Goal: Transaction & Acquisition: Obtain resource

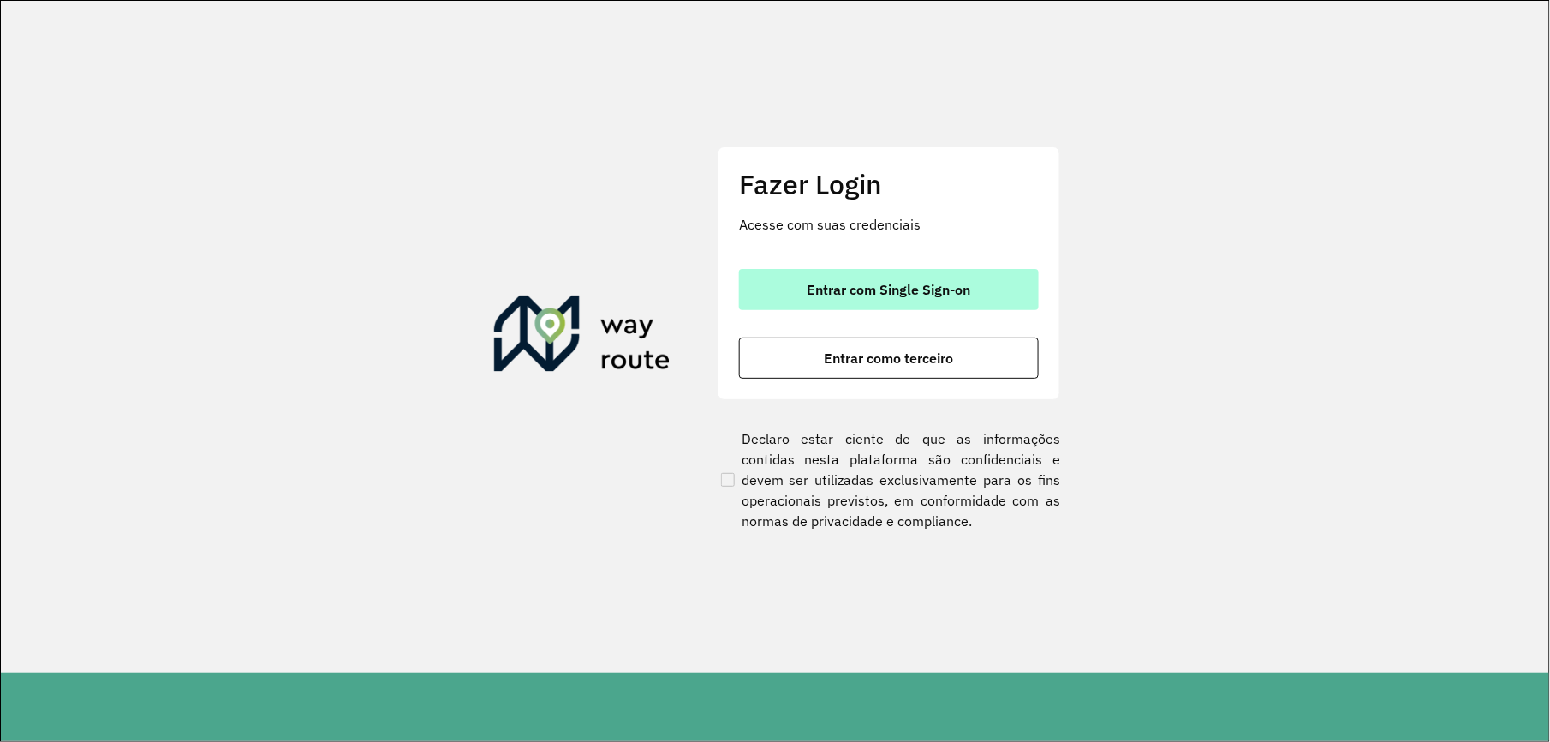
click at [853, 295] on span "Entrar com Single Sign-on" at bounding box center [890, 290] width 164 height 14
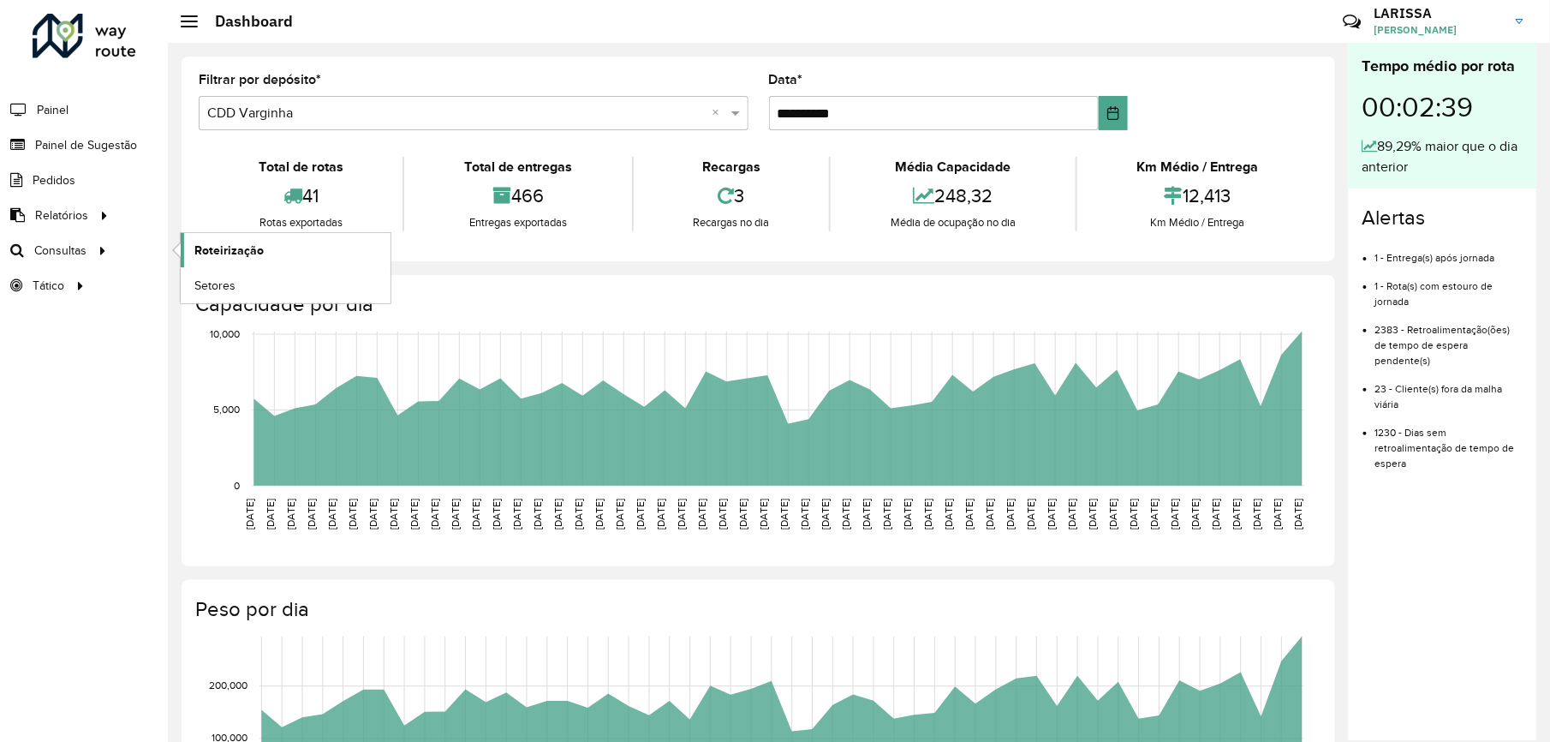
click at [196, 247] on span "Roteirização" at bounding box center [228, 251] width 69 height 18
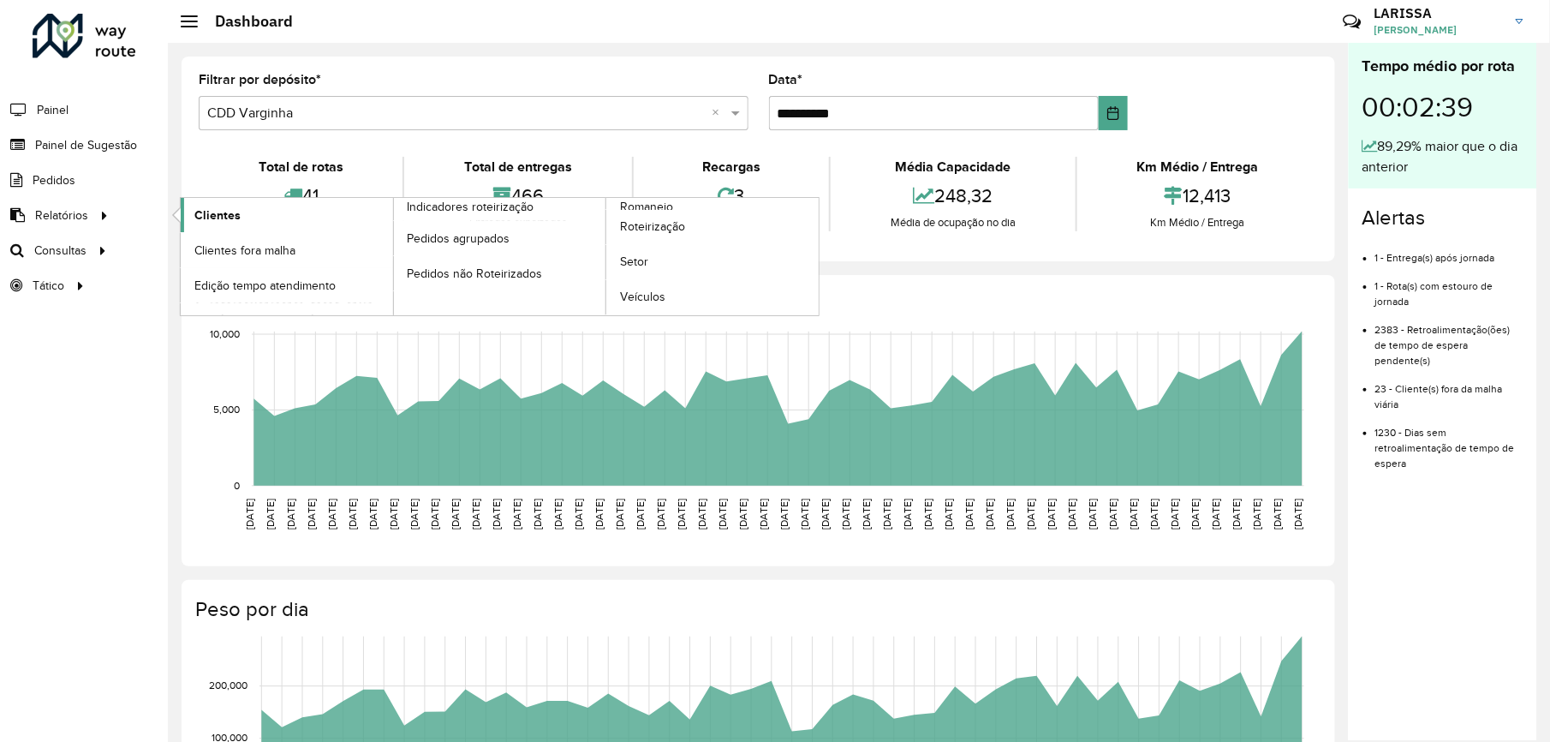
click at [253, 214] on link "Clientes" at bounding box center [287, 215] width 212 height 34
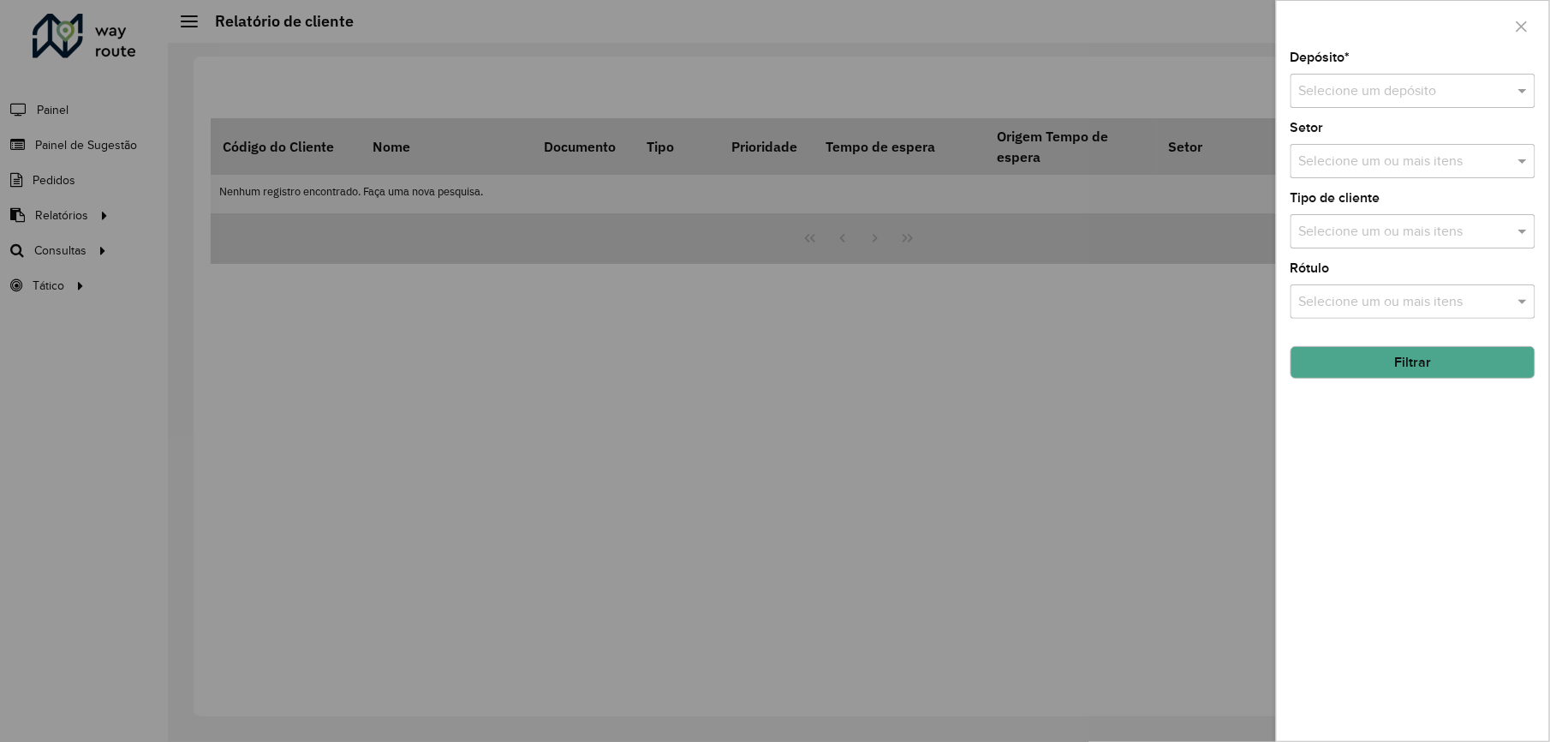
click at [1398, 86] on input "text" at bounding box center [1396, 91] width 194 height 21
click at [1353, 169] on span "CDD Varginha" at bounding box center [1342, 169] width 86 height 15
click at [1406, 358] on button "Filtrar" at bounding box center [1413, 362] width 245 height 33
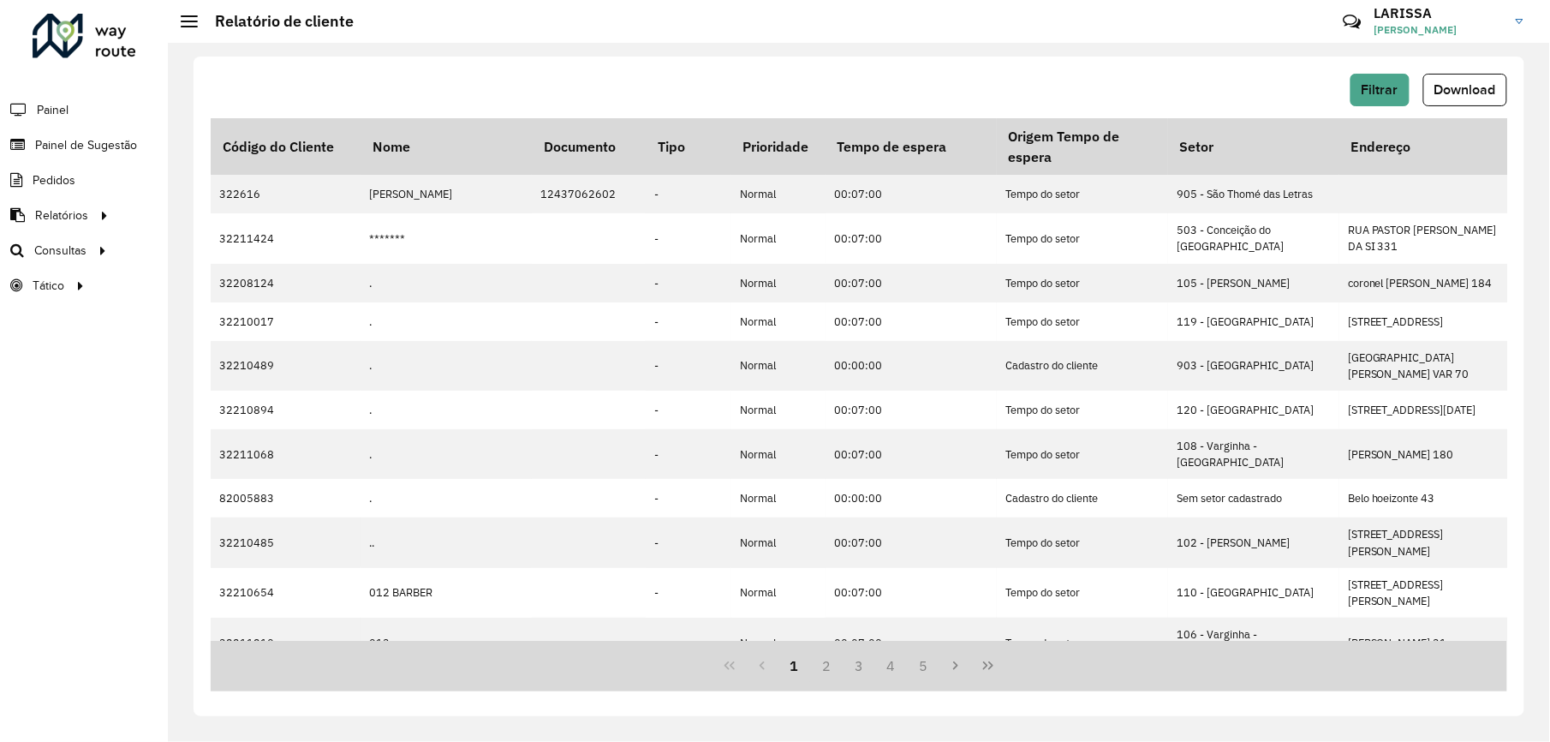
click at [1488, 63] on div "Filtrar Download Código do Cliente Nome Documento Tipo Prioridade Tempo de espe…" at bounding box center [859, 386] width 1331 height 659
click at [1470, 79] on button "Download" at bounding box center [1465, 90] width 84 height 33
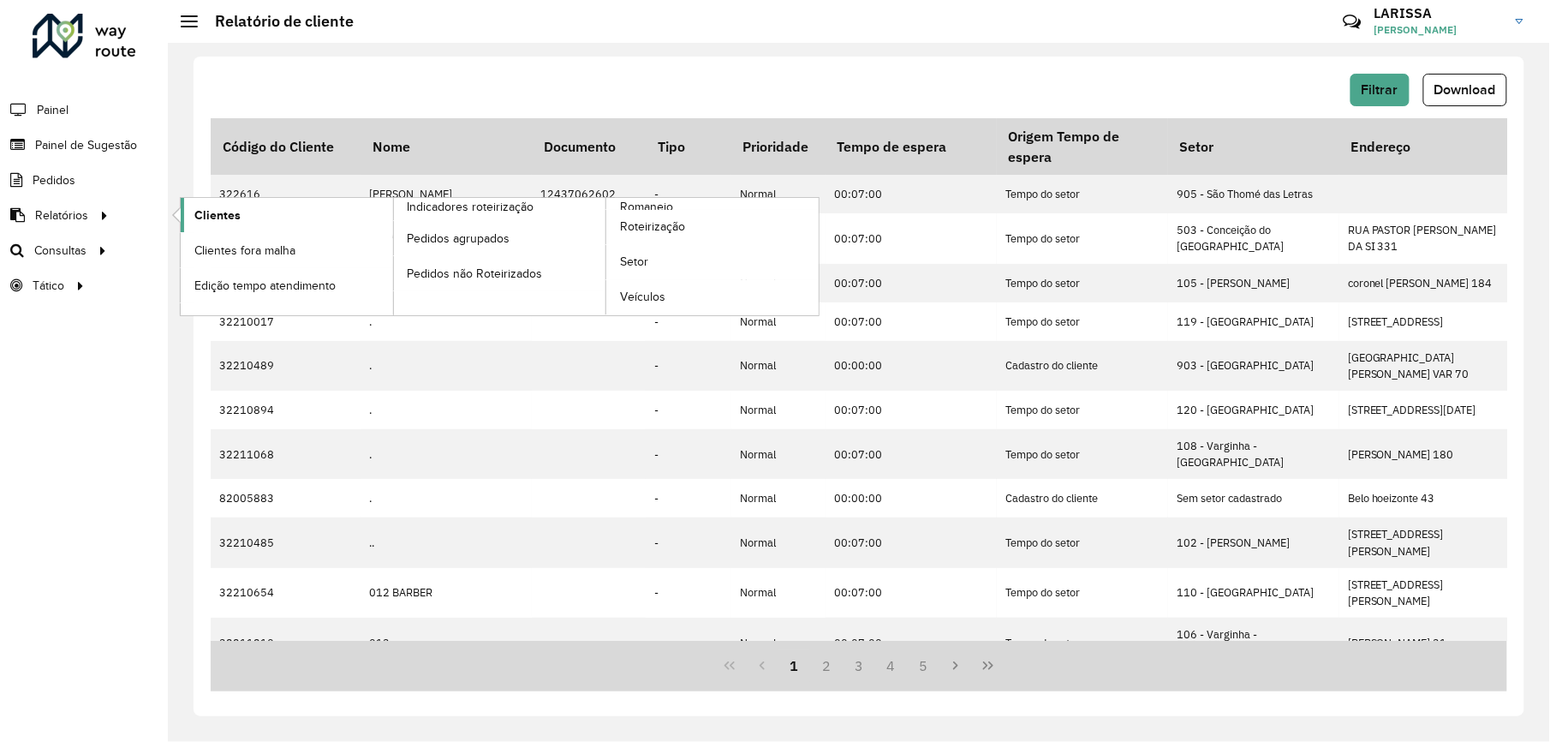
click at [221, 213] on span "Clientes" at bounding box center [217, 215] width 46 height 18
click at [214, 214] on span "Clientes" at bounding box center [217, 215] width 46 height 18
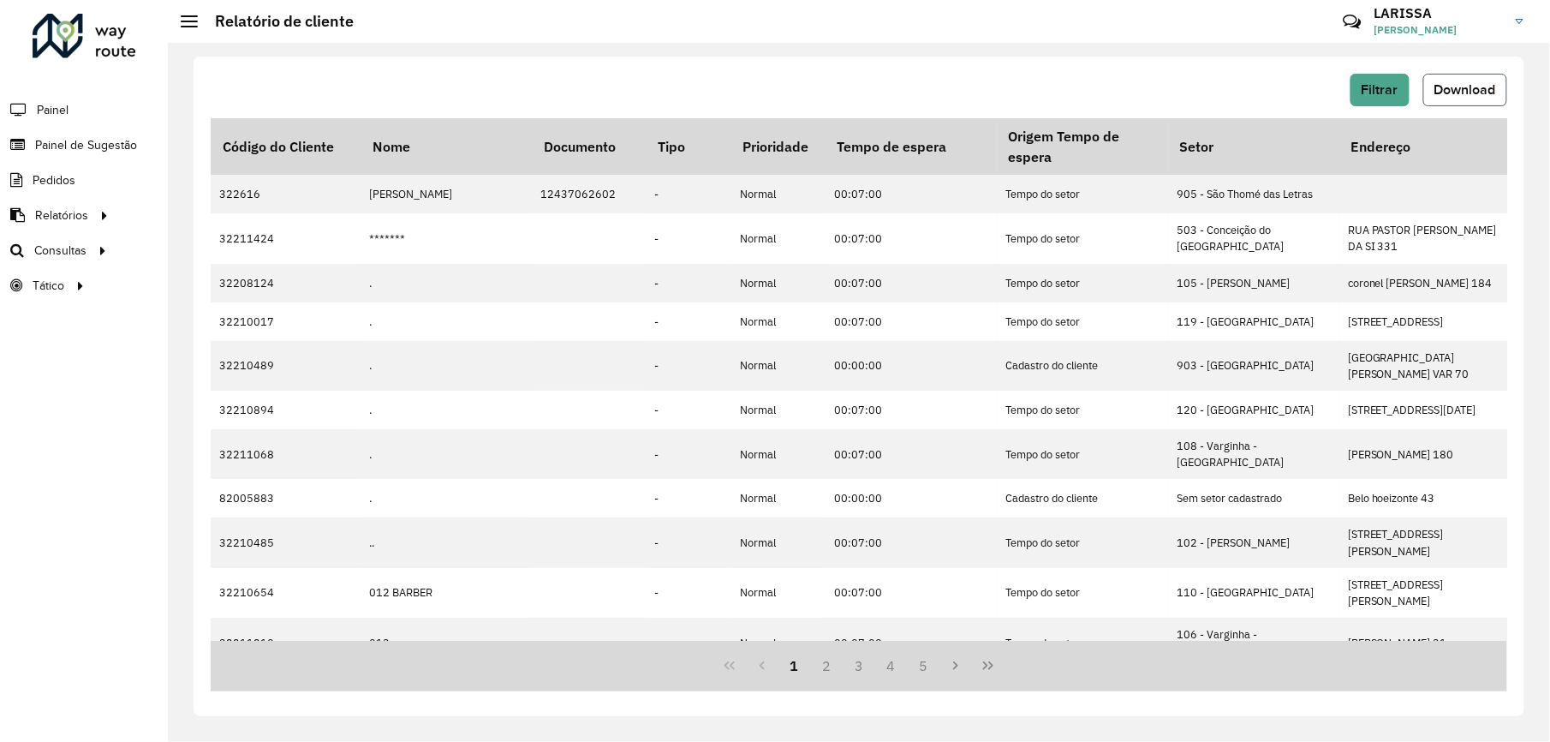
click at [1480, 106] on button "Download" at bounding box center [1465, 90] width 84 height 33
